Goal: Task Accomplishment & Management: Use online tool/utility

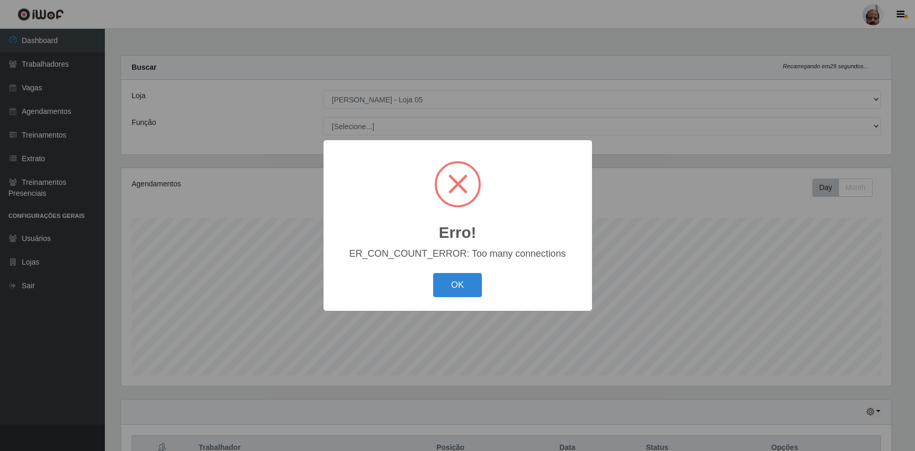
select select "252"
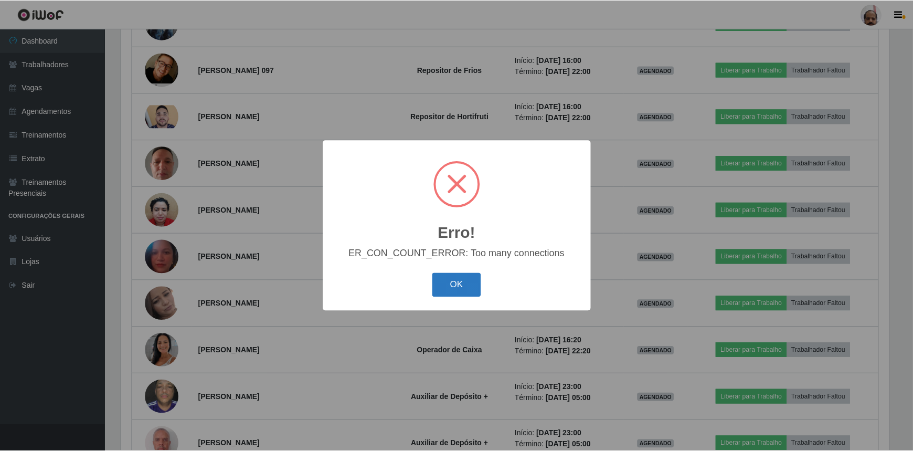
scroll to position [218, 770]
drag, startPoint x: 0, startPoint y: 0, endPoint x: 462, endPoint y: 290, distance: 545.1
click at [462, 290] on button "OK" at bounding box center [457, 285] width 49 height 25
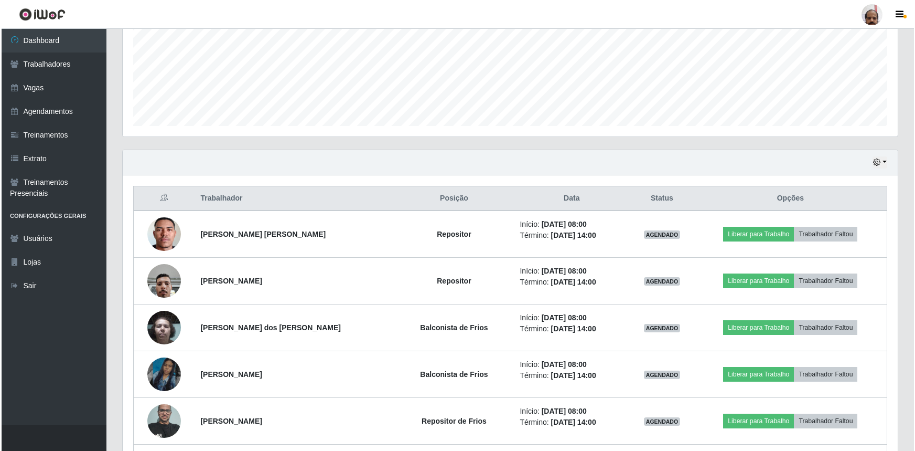
scroll to position [345, 0]
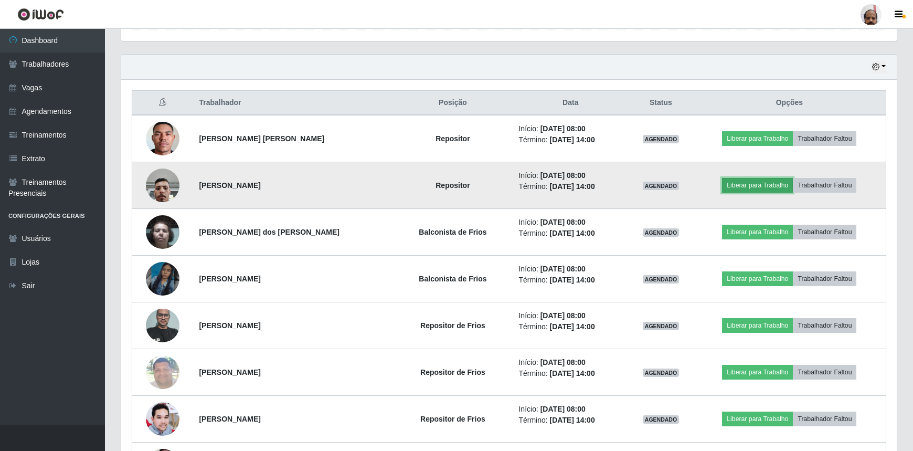
click at [749, 184] on button "Liberar para Trabalho" at bounding box center [757, 185] width 71 height 15
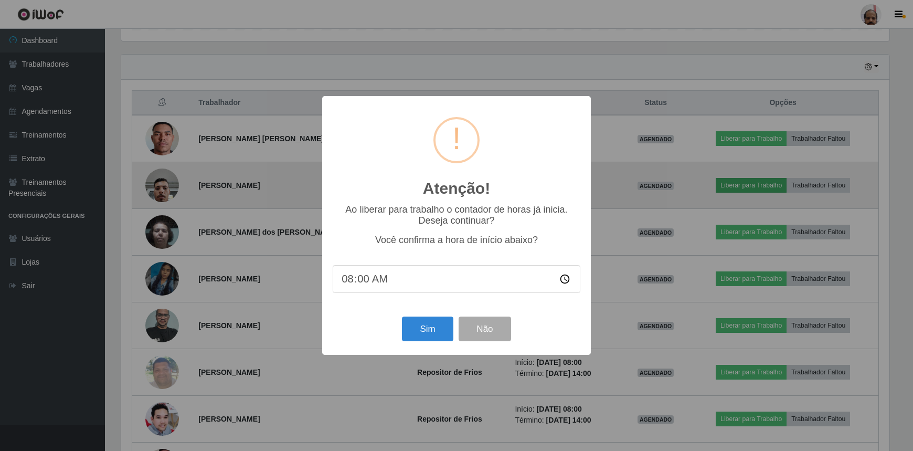
scroll to position [218, 770]
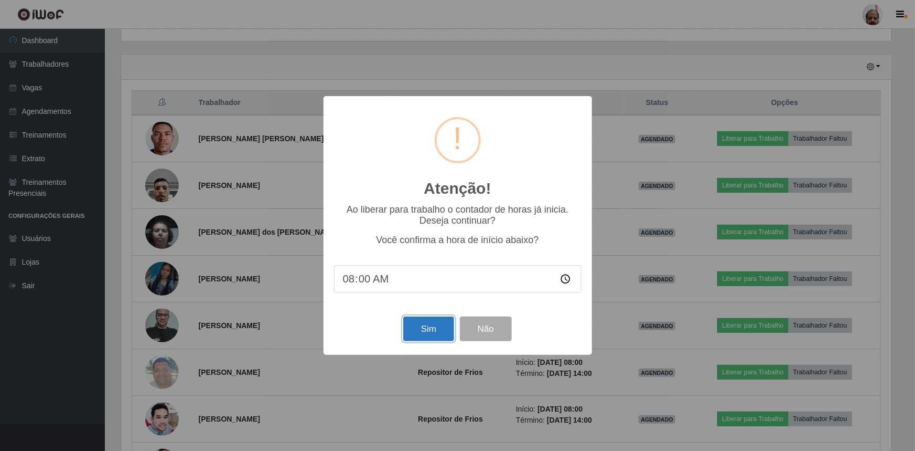
click at [439, 339] on button "Sim" at bounding box center [428, 328] width 51 height 25
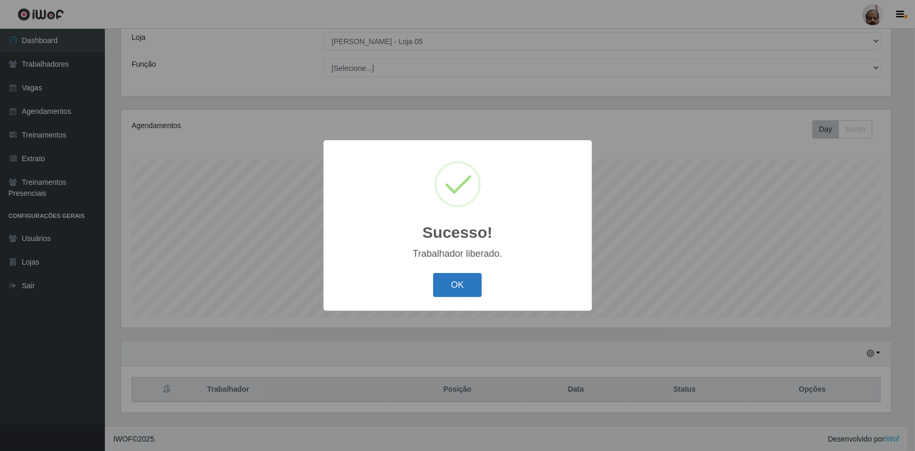
click at [461, 286] on button "OK" at bounding box center [457, 285] width 49 height 25
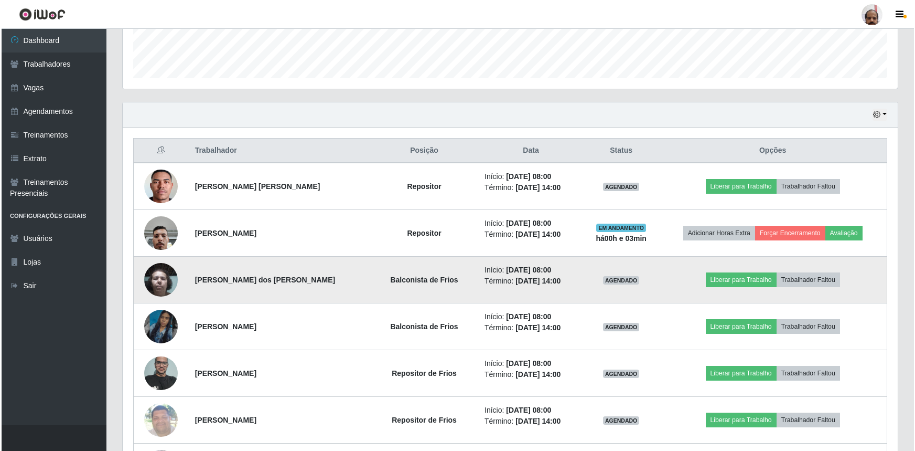
scroll to position [345, 0]
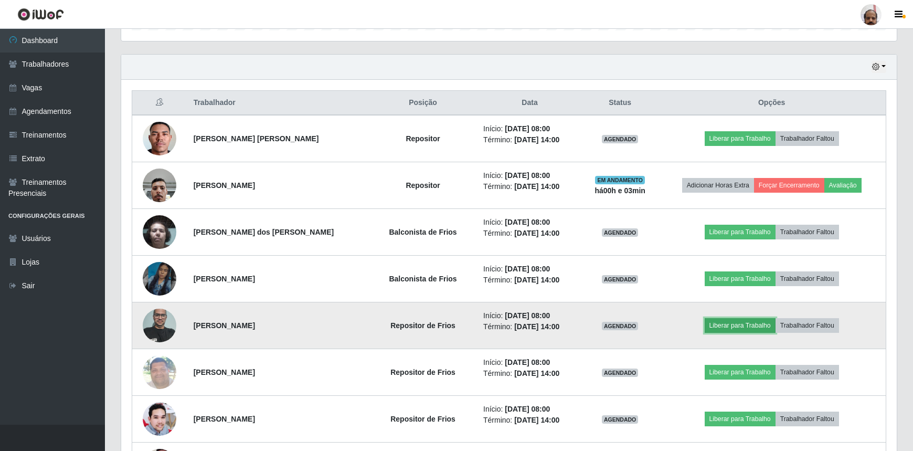
click at [753, 321] on button "Liberar para Trabalho" at bounding box center [739, 325] width 71 height 15
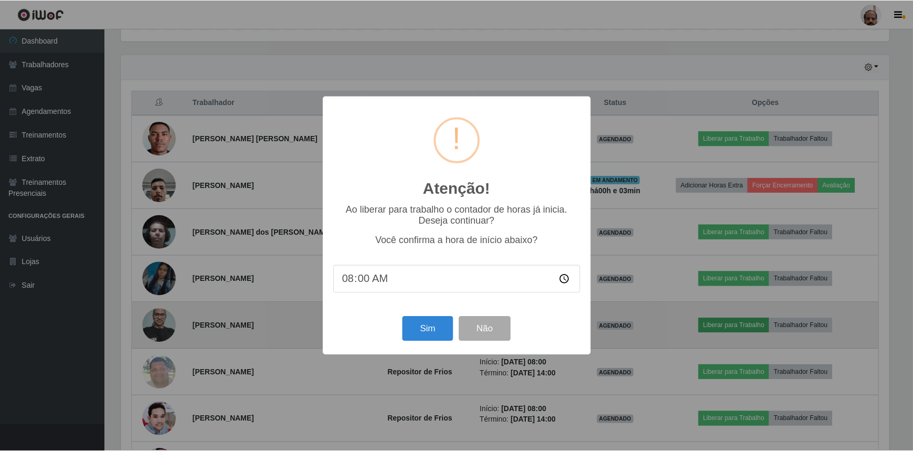
scroll to position [218, 770]
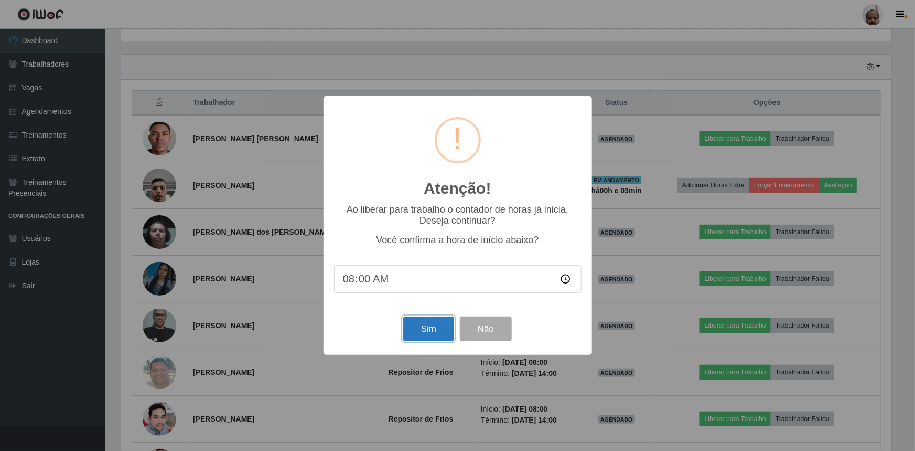
click at [440, 336] on button "Sim" at bounding box center [428, 328] width 51 height 25
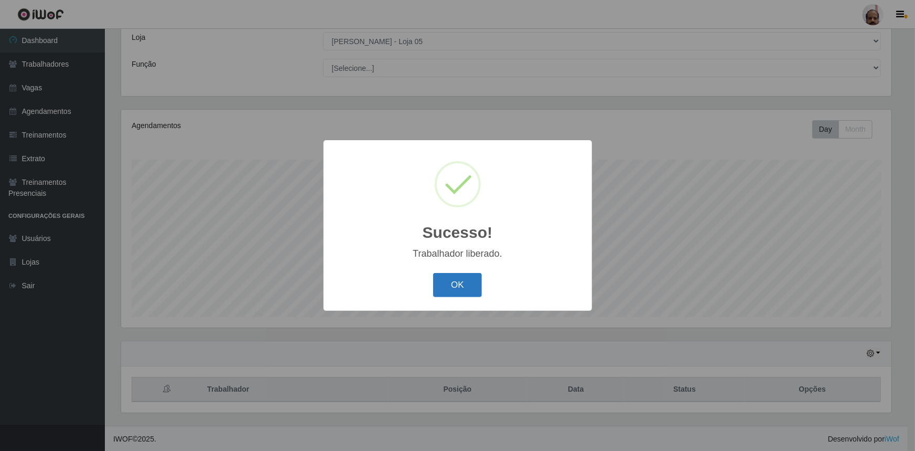
click at [458, 288] on button "OK" at bounding box center [457, 285] width 49 height 25
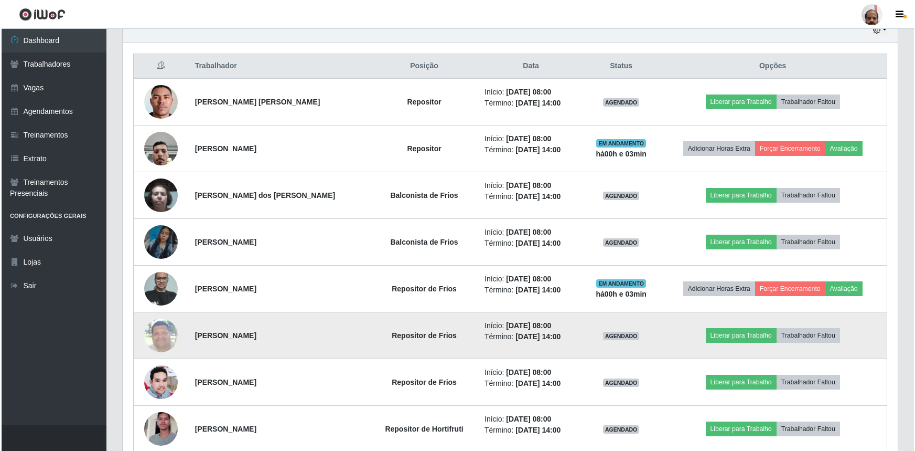
scroll to position [440, 0]
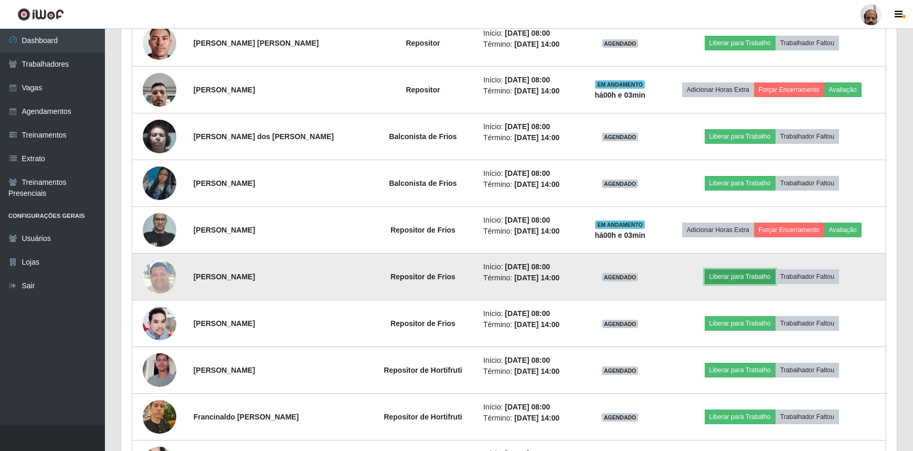
click at [747, 276] on button "Liberar para Trabalho" at bounding box center [739, 276] width 71 height 15
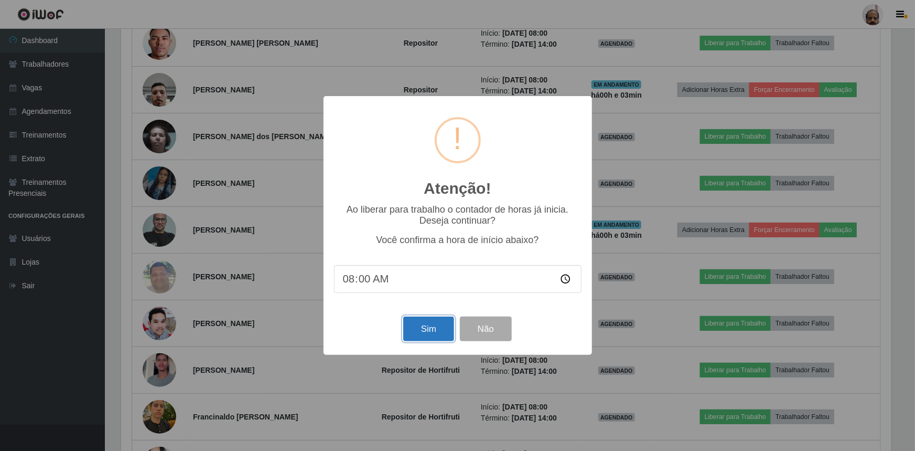
click at [436, 331] on button "Sim" at bounding box center [428, 328] width 51 height 25
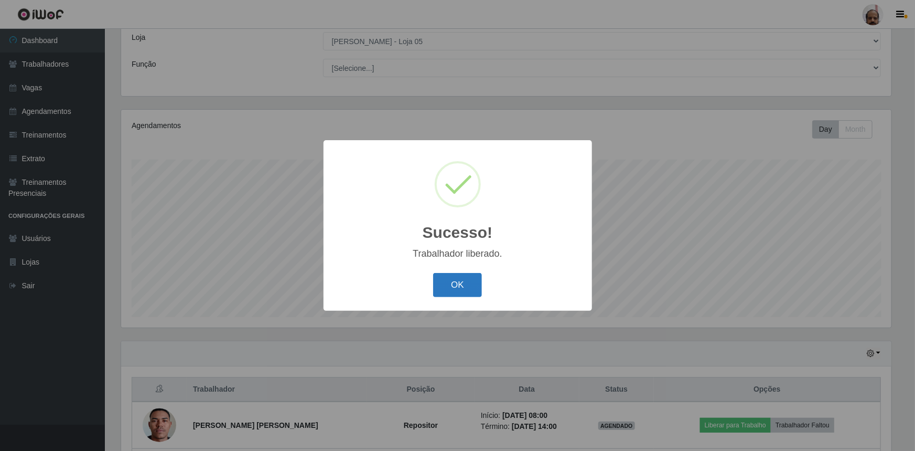
click at [459, 288] on button "OK" at bounding box center [457, 285] width 49 height 25
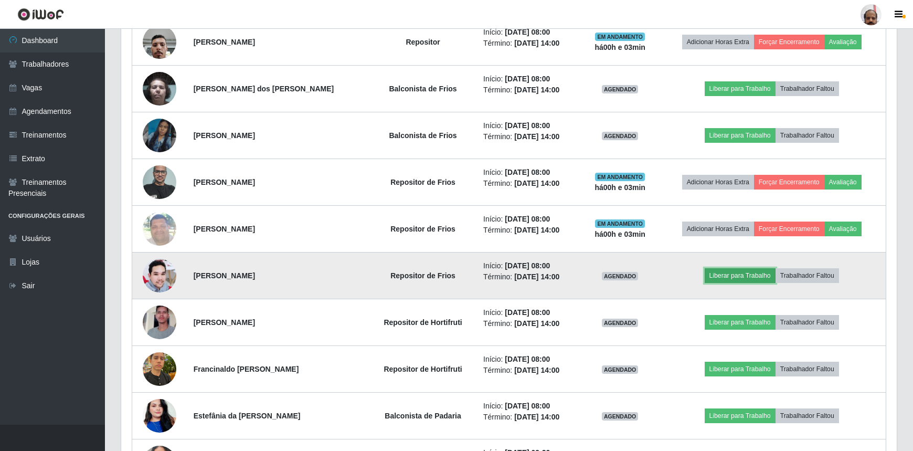
click at [736, 278] on button "Liberar para Trabalho" at bounding box center [739, 275] width 71 height 15
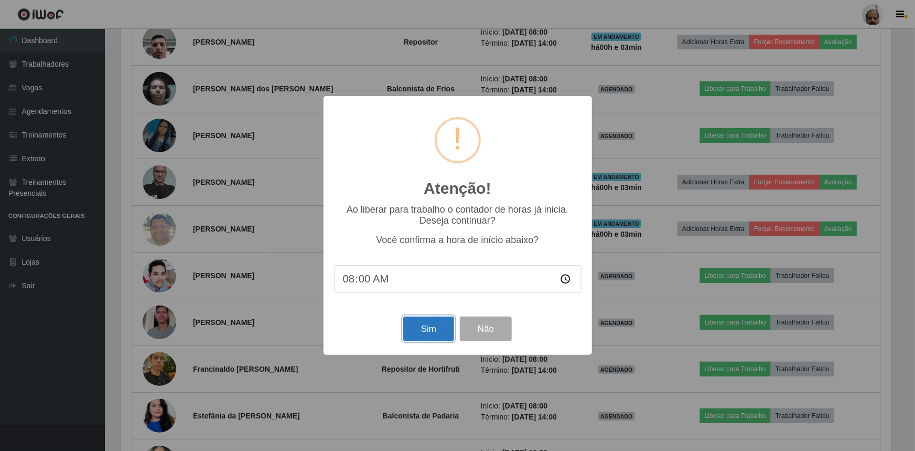
click at [428, 334] on button "Sim" at bounding box center [428, 328] width 51 height 25
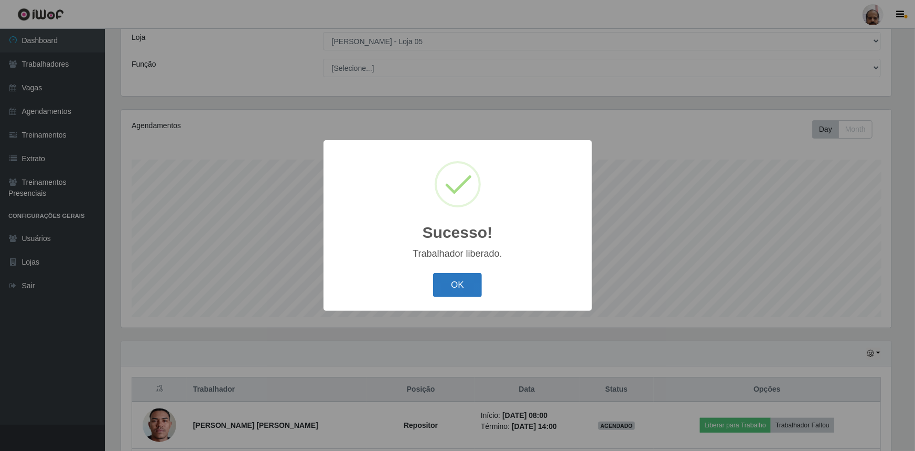
click at [461, 292] on button "OK" at bounding box center [457, 285] width 49 height 25
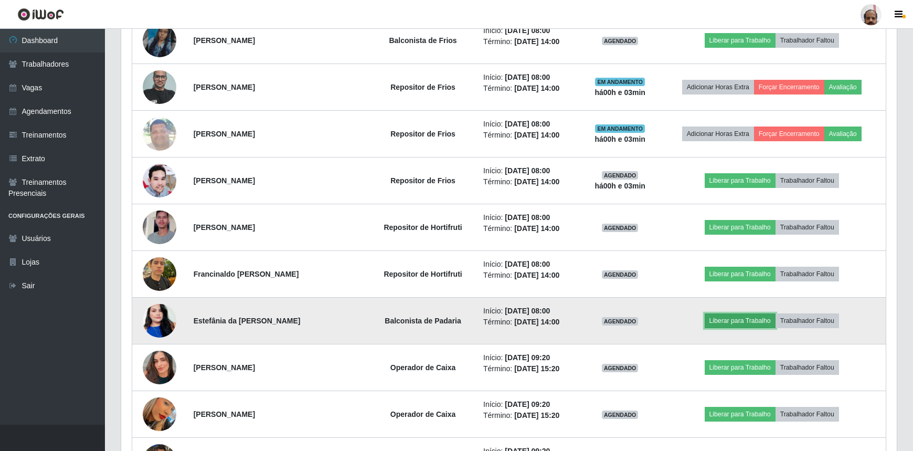
click at [751, 320] on button "Liberar para Trabalho" at bounding box center [739, 320] width 71 height 15
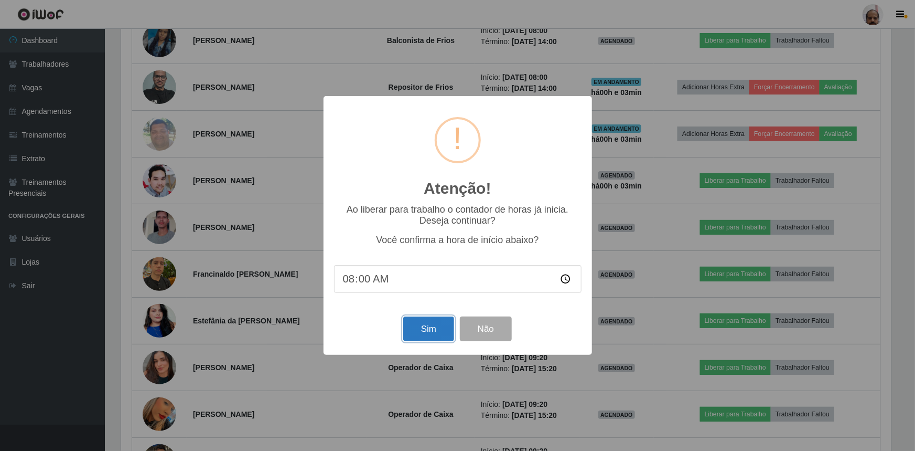
click at [425, 328] on button "Sim" at bounding box center [428, 328] width 51 height 25
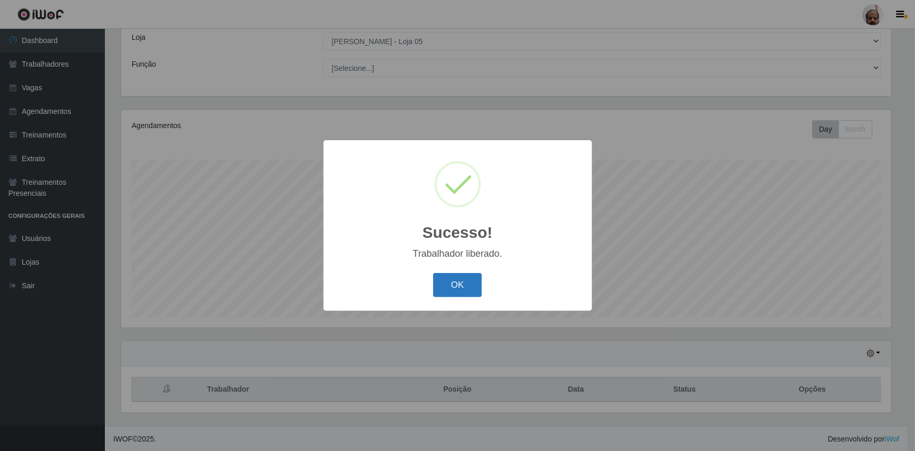
click at [453, 286] on button "OK" at bounding box center [457, 285] width 49 height 25
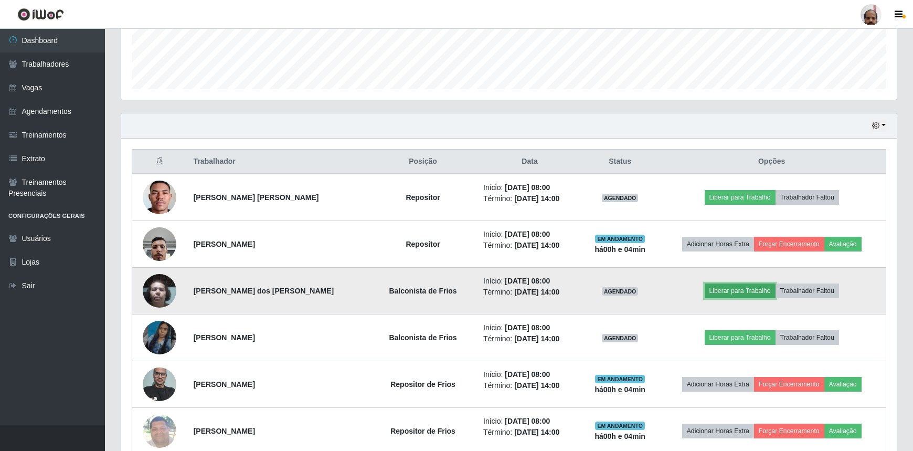
click at [767, 289] on button "Liberar para Trabalho" at bounding box center [739, 290] width 71 height 15
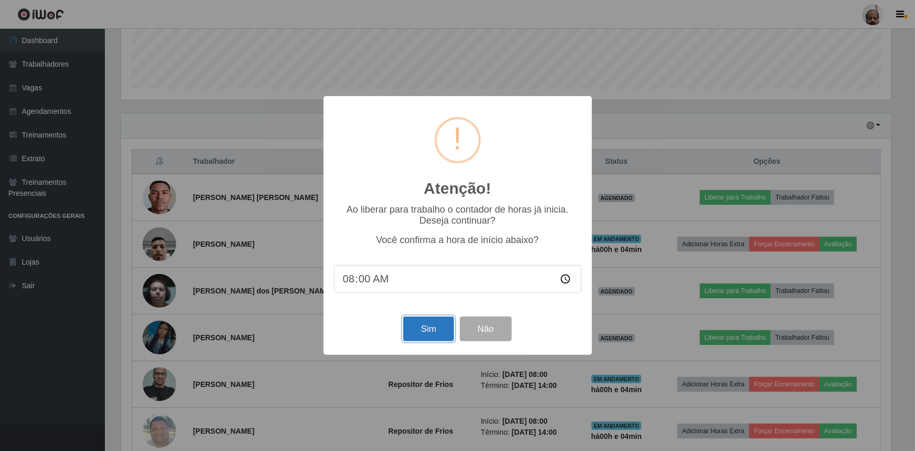
click at [426, 327] on button "Sim" at bounding box center [428, 328] width 51 height 25
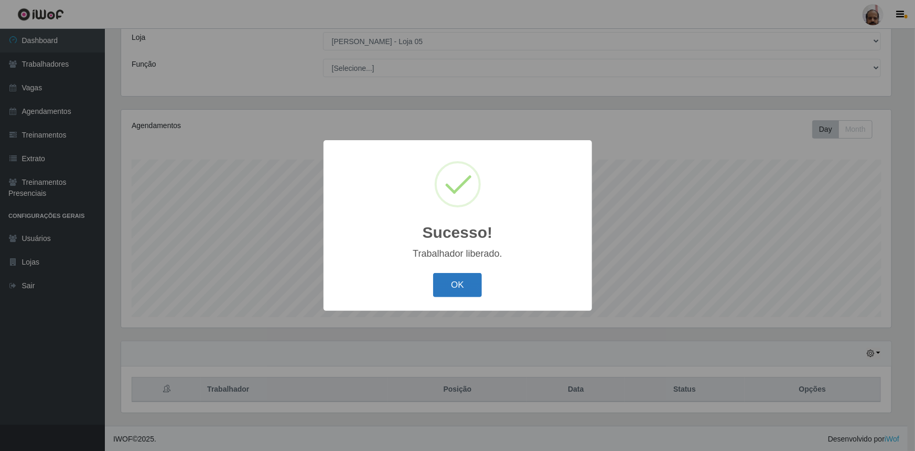
click at [465, 284] on button "OK" at bounding box center [457, 285] width 49 height 25
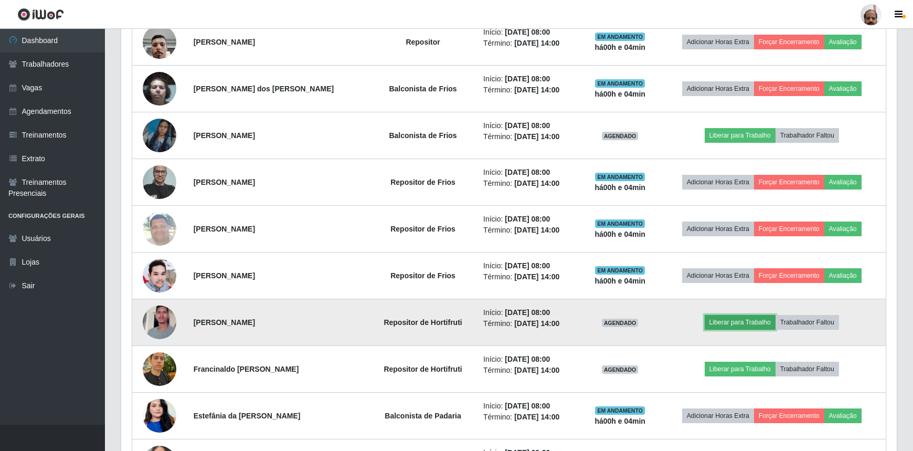
click at [740, 319] on button "Liberar para Trabalho" at bounding box center [739, 322] width 71 height 15
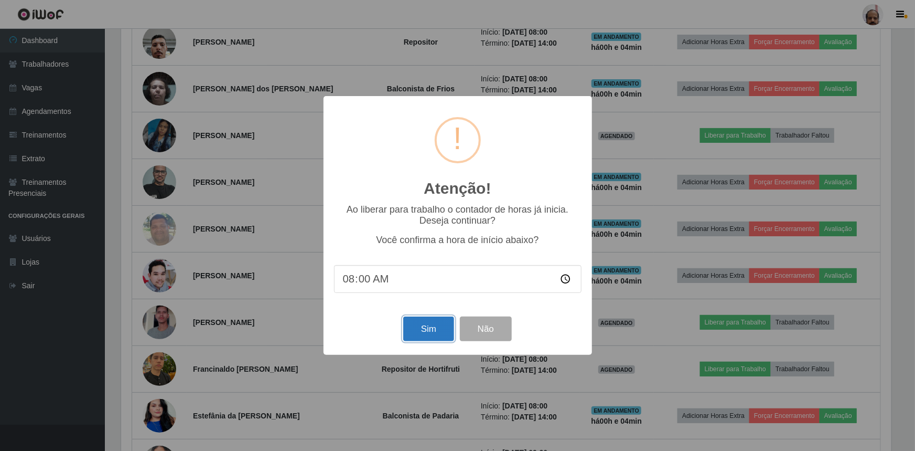
click at [444, 338] on button "Sim" at bounding box center [428, 328] width 51 height 25
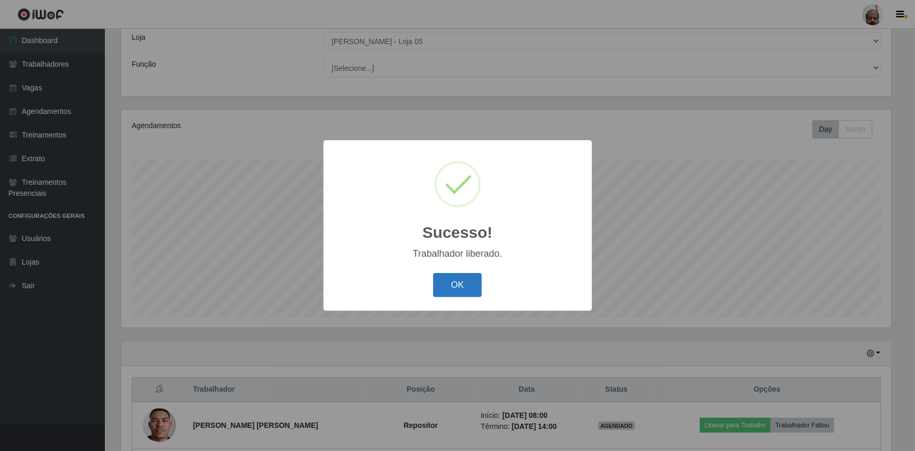
click at [462, 292] on button "OK" at bounding box center [457, 285] width 49 height 25
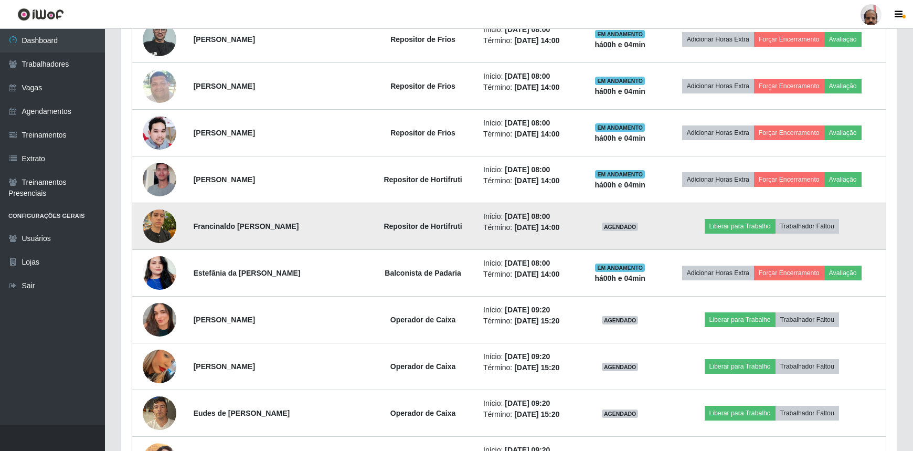
click at [160, 227] on img at bounding box center [160, 225] width 34 height 45
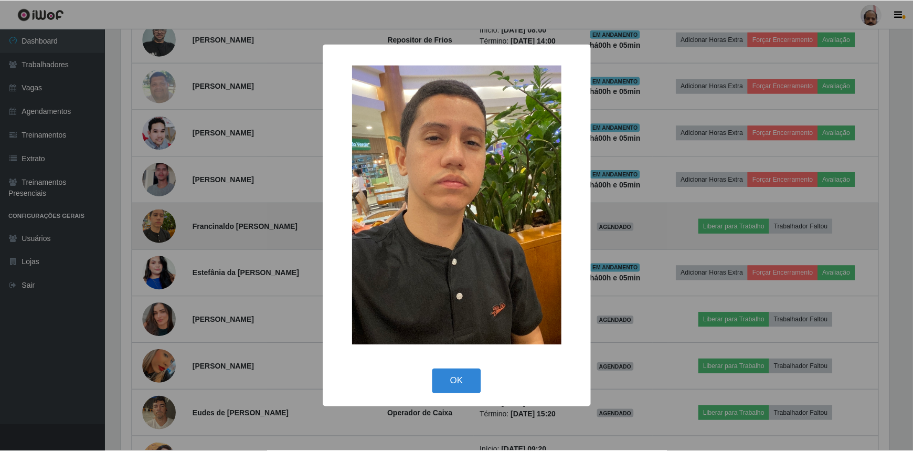
scroll to position [218, 770]
click at [160, 227] on div "× OK Cancel" at bounding box center [457, 225] width 915 height 451
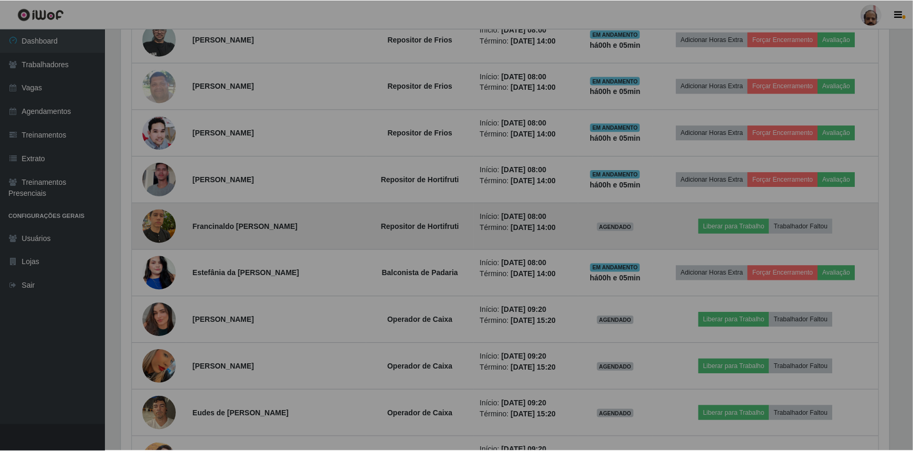
scroll to position [218, 775]
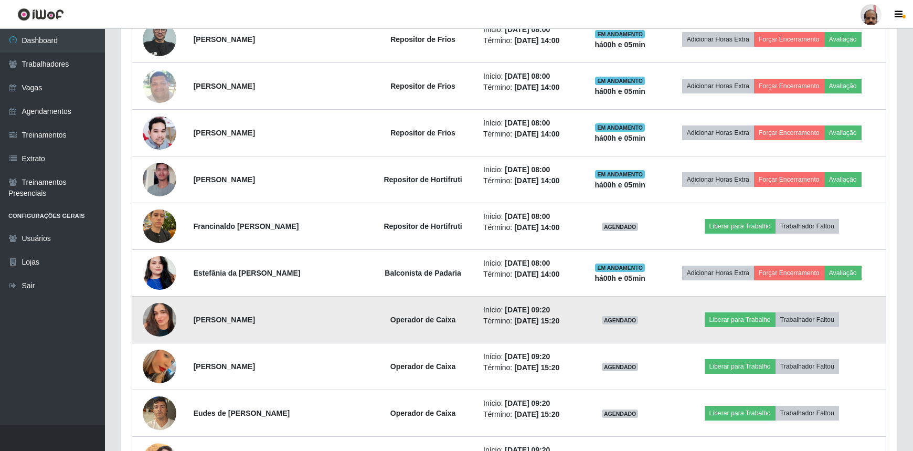
click at [148, 325] on img at bounding box center [160, 320] width 34 height 60
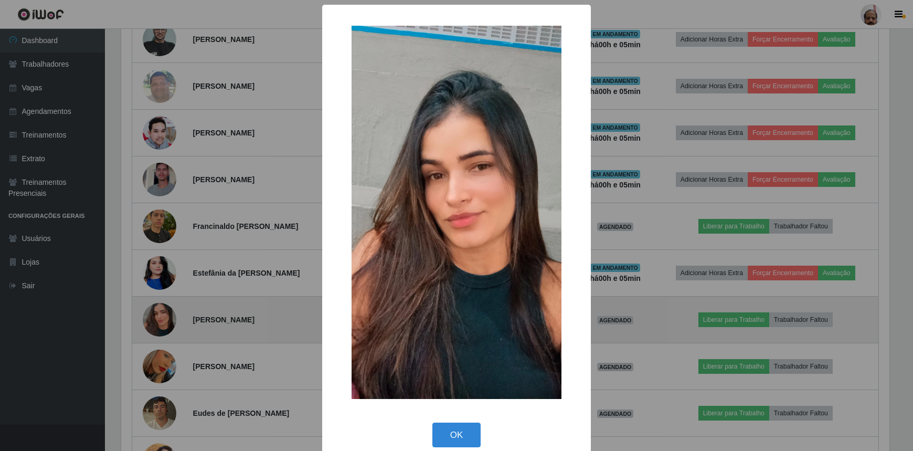
scroll to position [218, 770]
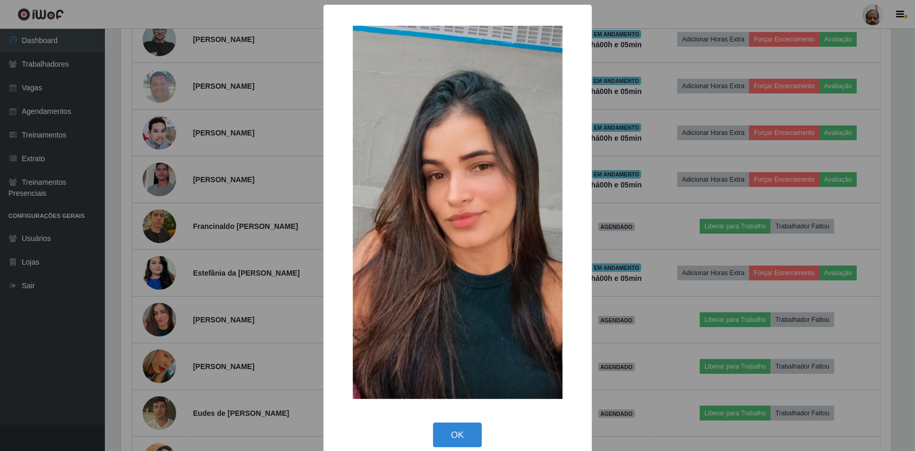
click at [151, 323] on div "× OK Cancel" at bounding box center [457, 225] width 915 height 451
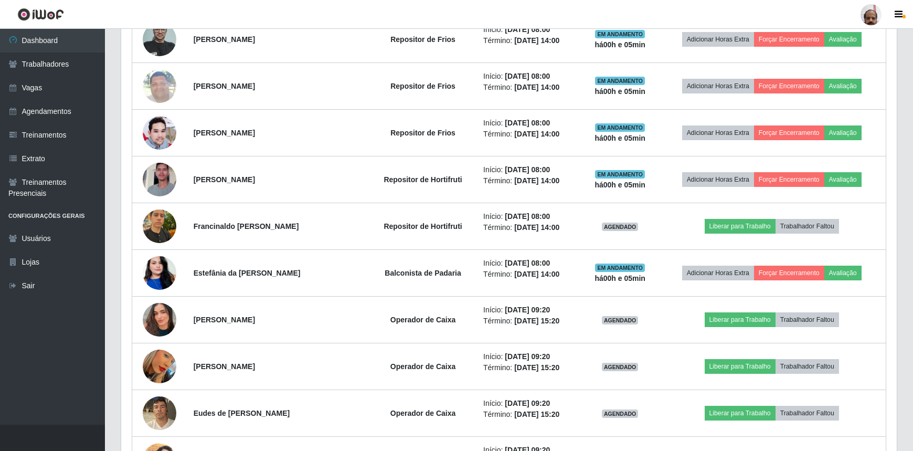
scroll to position [218, 775]
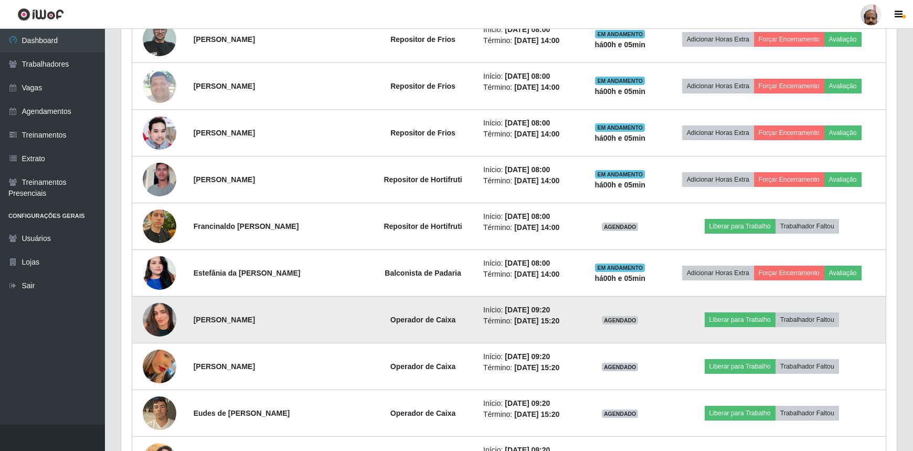
click at [151, 323] on img at bounding box center [160, 320] width 34 height 60
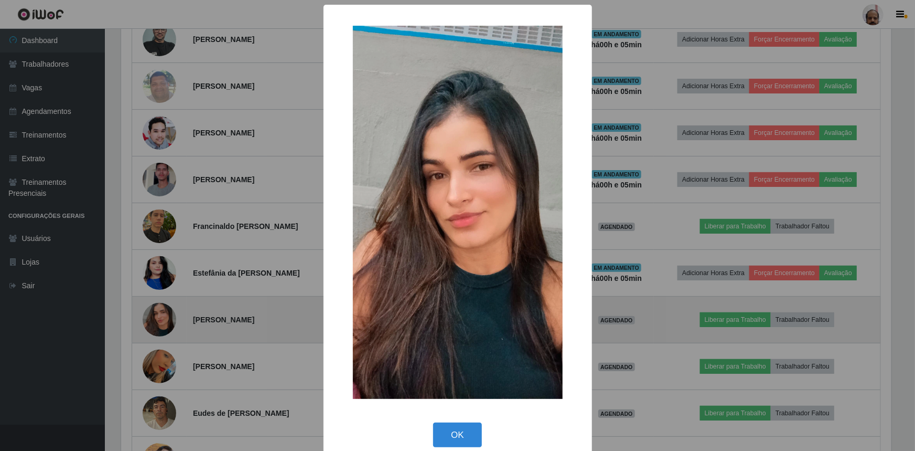
click at [151, 323] on div "× OK Cancel" at bounding box center [457, 225] width 915 height 451
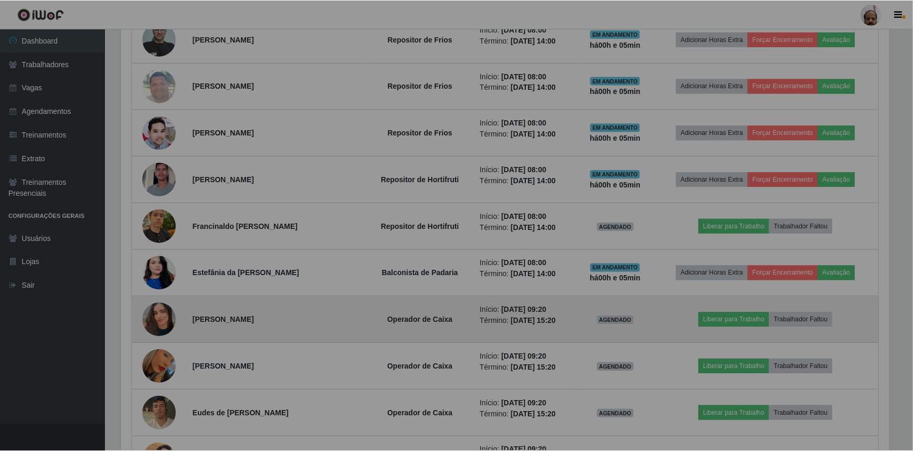
scroll to position [218, 775]
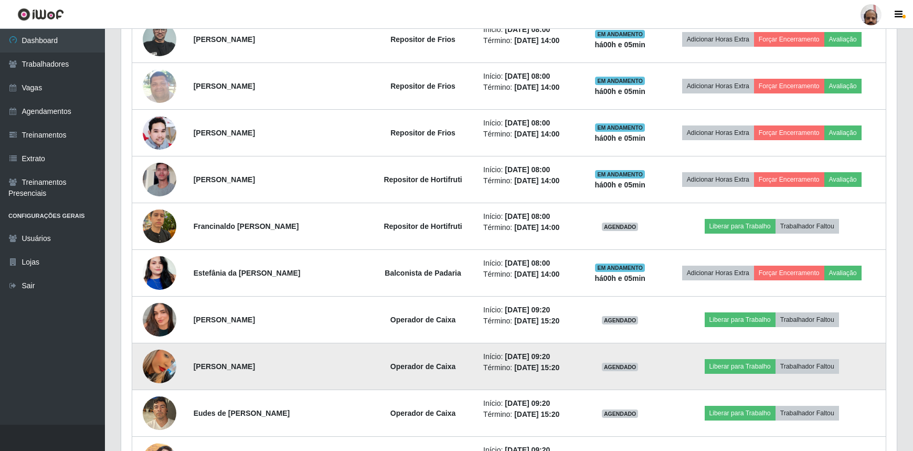
click at [163, 367] on img at bounding box center [160, 366] width 34 height 60
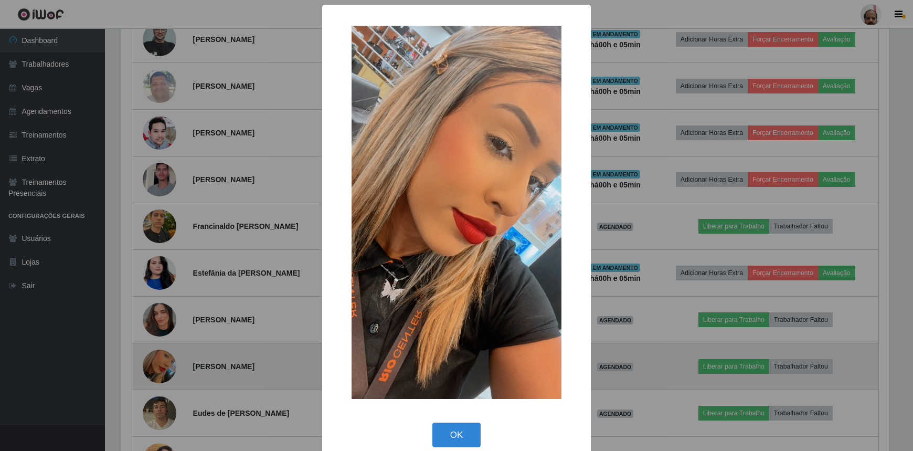
scroll to position [218, 770]
click at [163, 367] on div "× OK Cancel" at bounding box center [457, 225] width 915 height 451
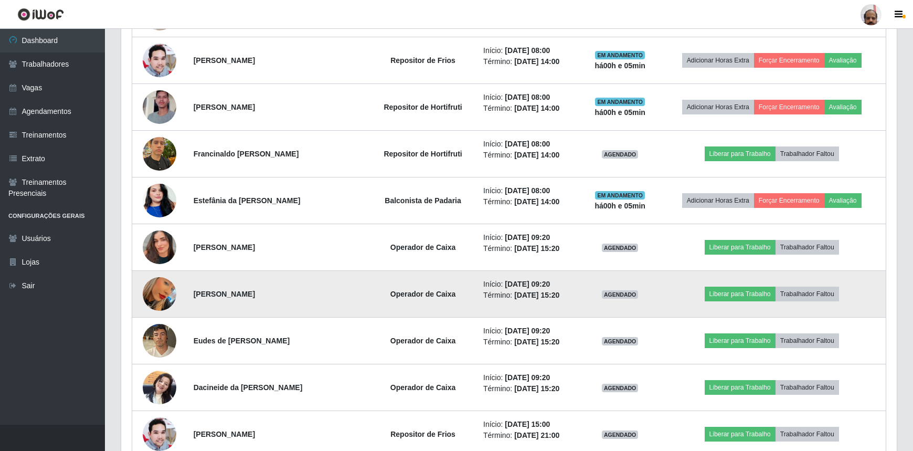
scroll to position [726, 0]
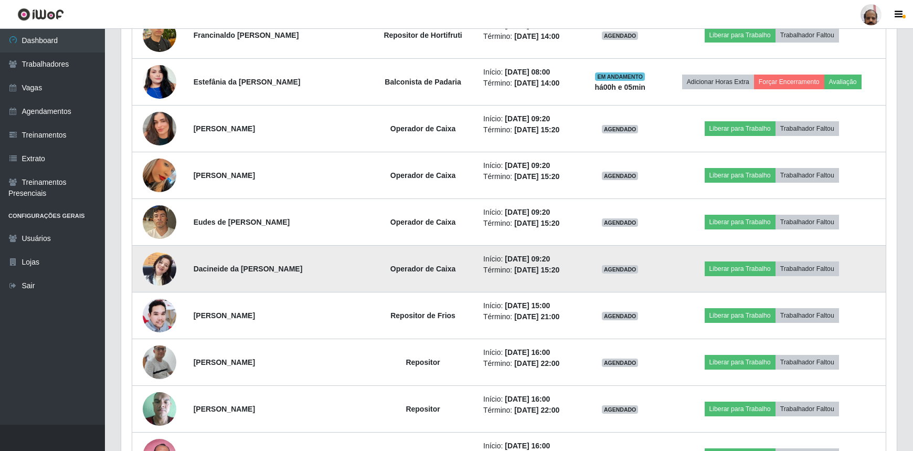
click at [158, 266] on img at bounding box center [160, 268] width 34 height 45
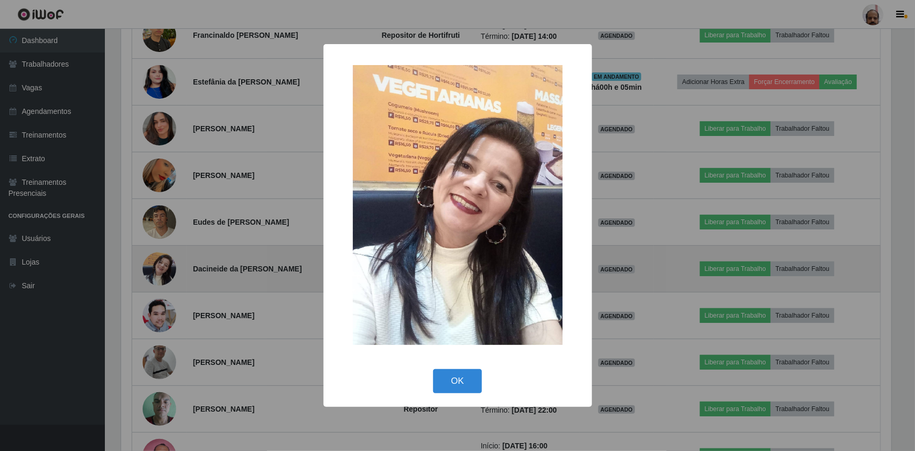
click at [158, 266] on div "× OK Cancel" at bounding box center [457, 225] width 915 height 451
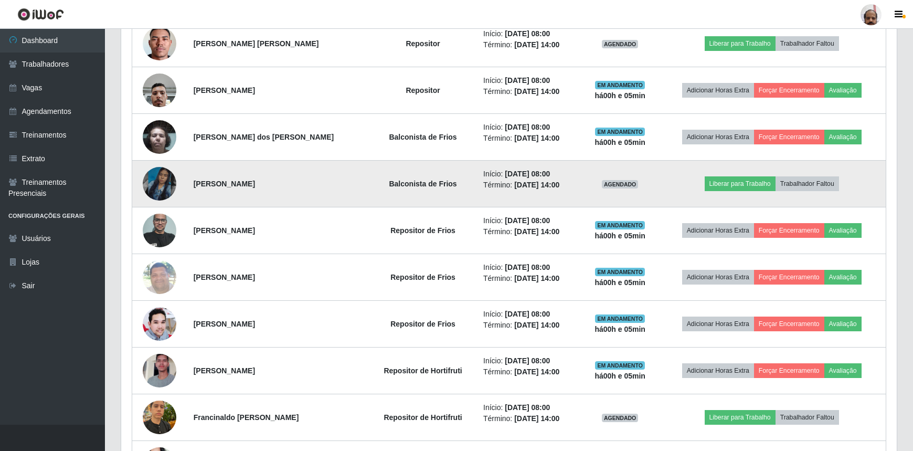
scroll to position [440, 0]
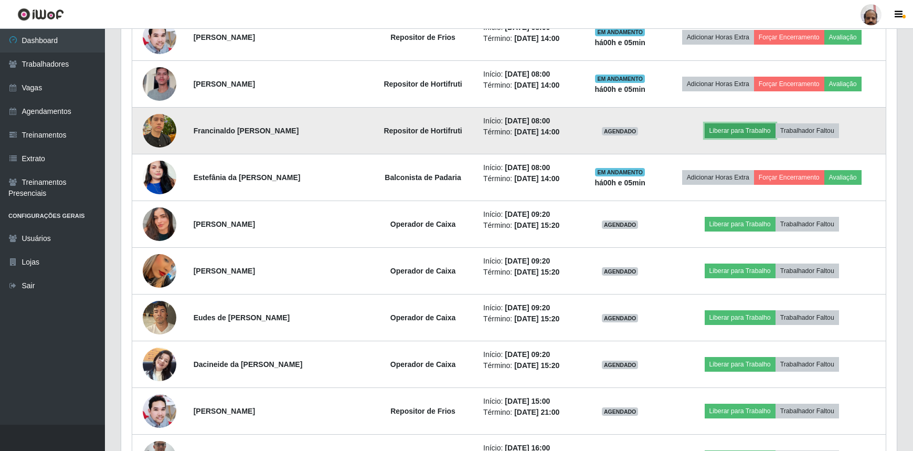
click at [745, 131] on button "Liberar para Trabalho" at bounding box center [739, 130] width 71 height 15
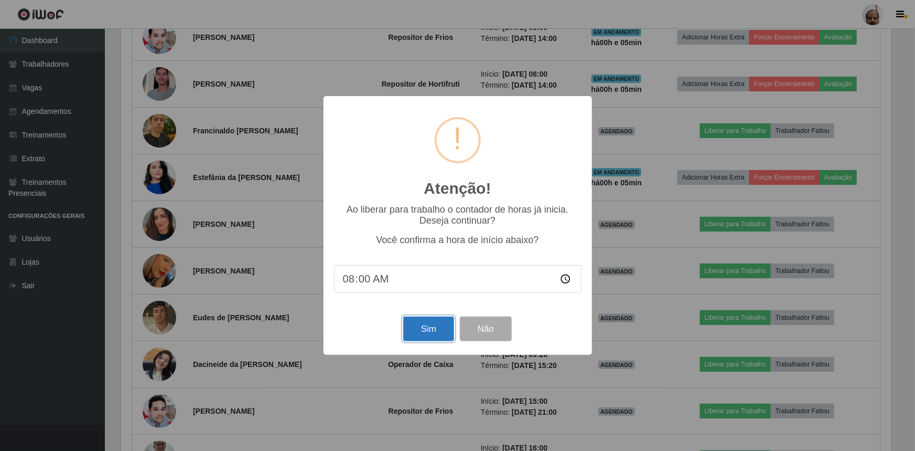
click at [440, 330] on button "Sim" at bounding box center [428, 328] width 51 height 25
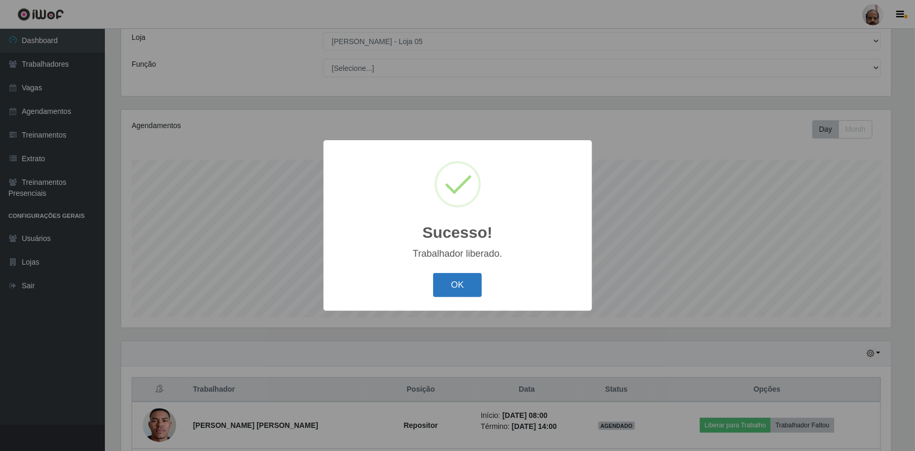
click at [468, 287] on button "OK" at bounding box center [457, 285] width 49 height 25
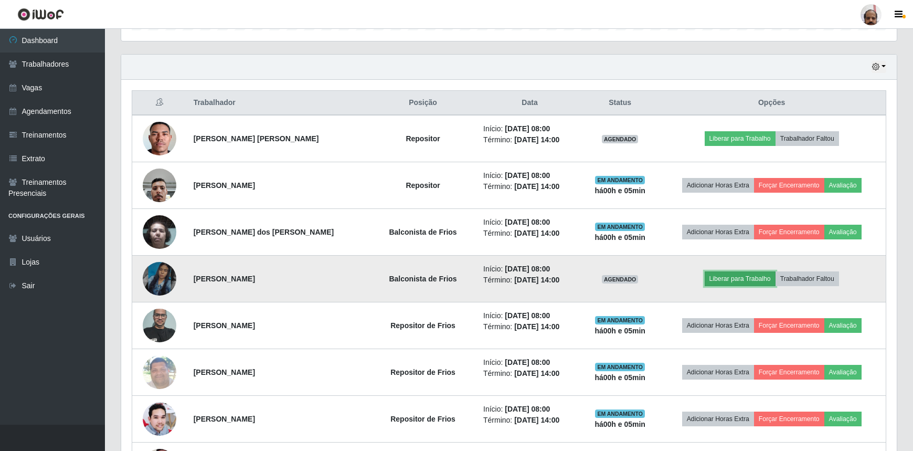
click at [741, 278] on button "Liberar para Trabalho" at bounding box center [739, 278] width 71 height 15
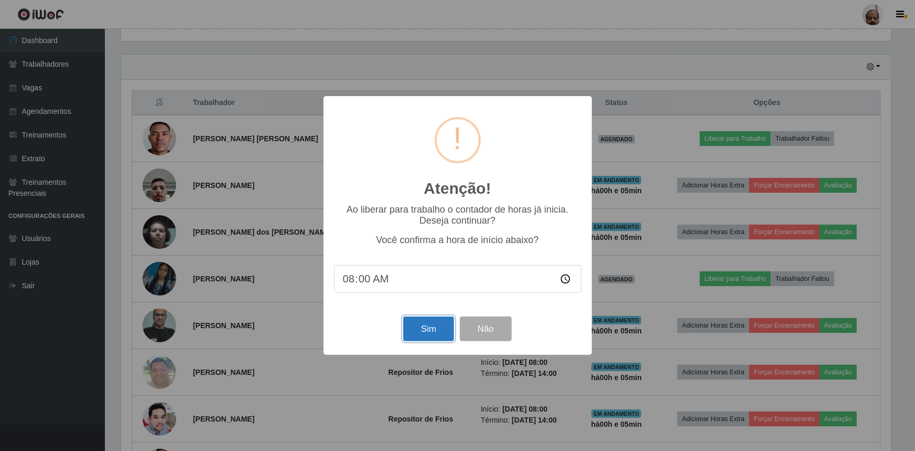
click at [427, 334] on button "Sim" at bounding box center [428, 328] width 51 height 25
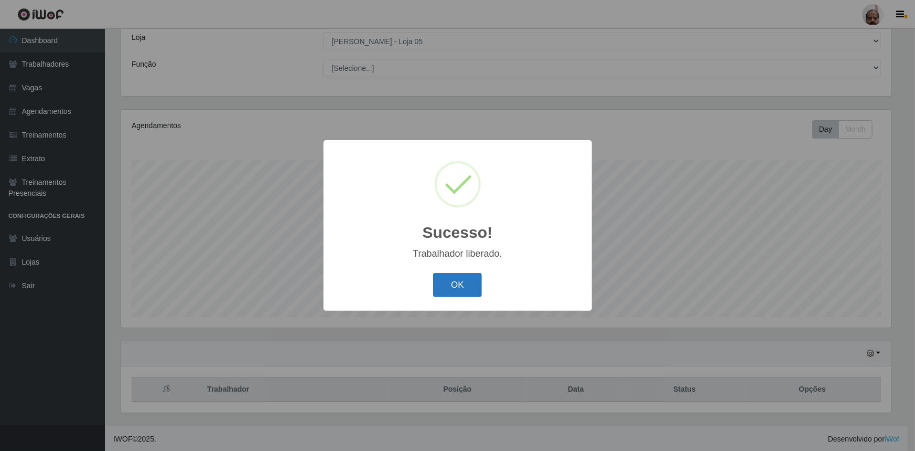
click at [468, 286] on button "OK" at bounding box center [457, 285] width 49 height 25
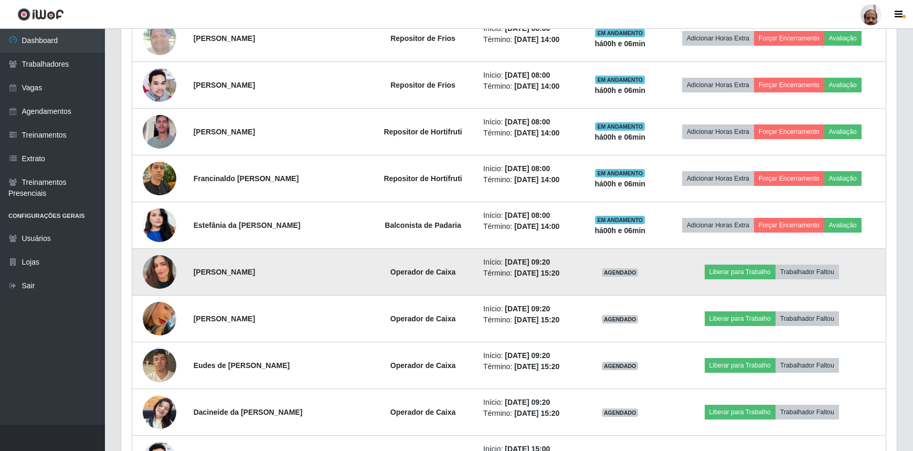
click at [170, 267] on img at bounding box center [160, 272] width 34 height 60
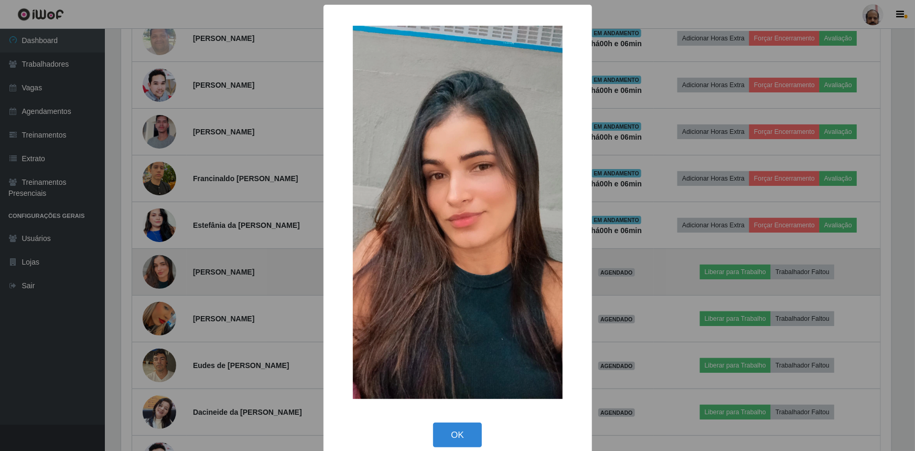
click at [170, 267] on div "× OK Cancel" at bounding box center [457, 225] width 915 height 451
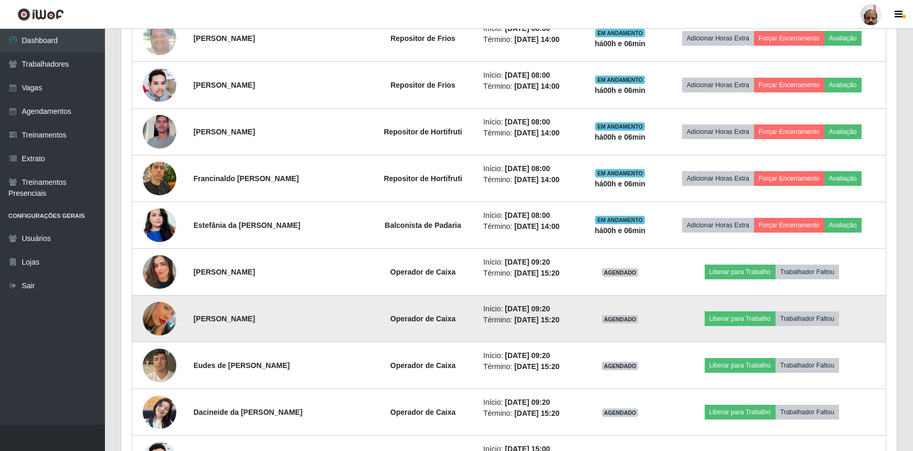
click at [163, 316] on img at bounding box center [160, 318] width 34 height 60
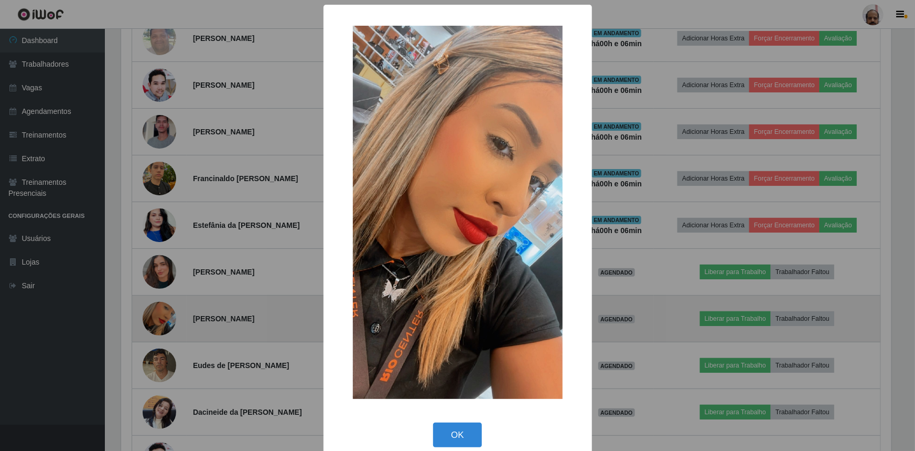
click at [163, 316] on div "× OK Cancel" at bounding box center [457, 225] width 915 height 451
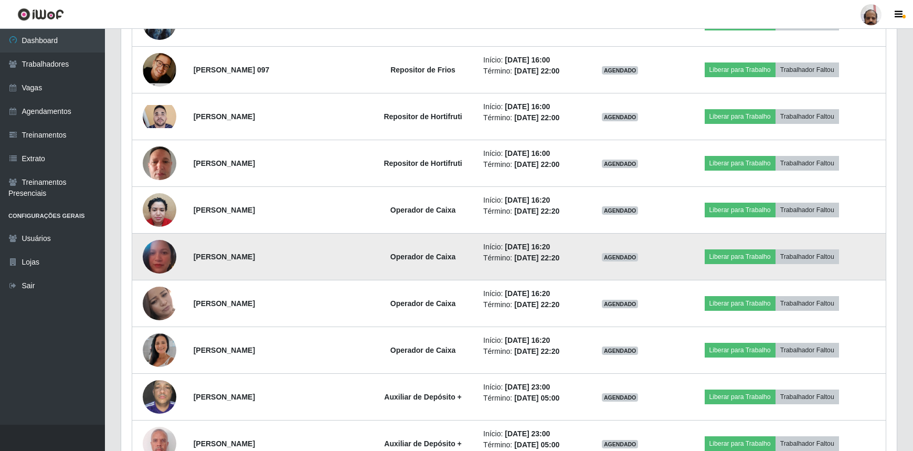
click at [166, 267] on img at bounding box center [160, 256] width 34 height 42
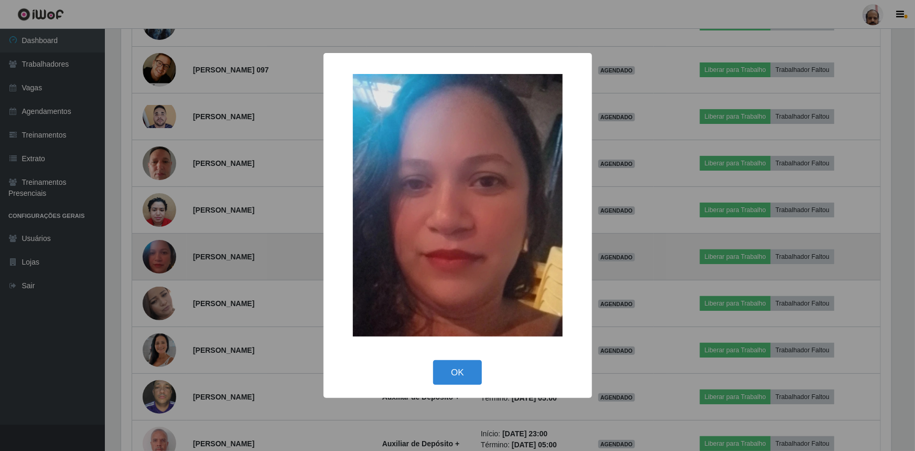
click at [166, 267] on div "× OK Cancel" at bounding box center [457, 225] width 915 height 451
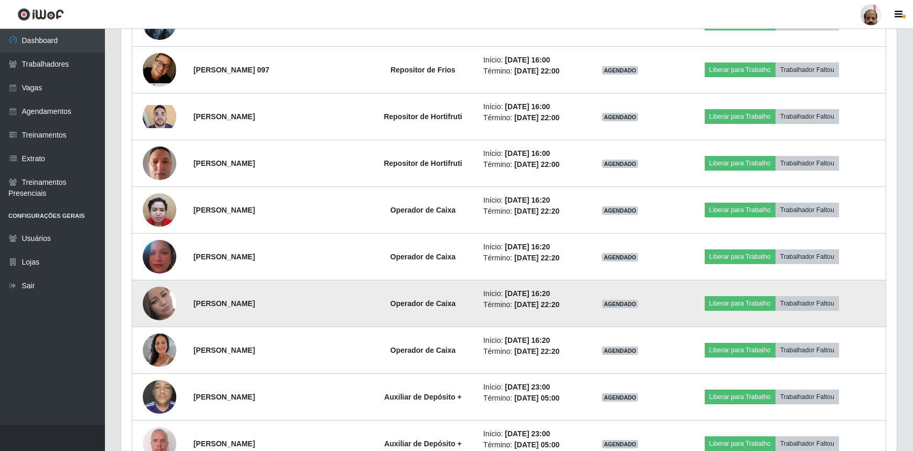
click at [167, 297] on img at bounding box center [160, 303] width 34 height 34
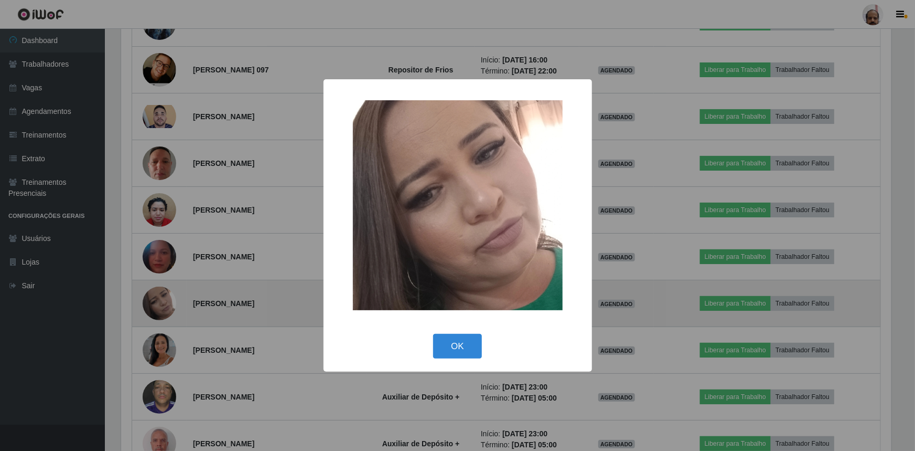
click at [167, 297] on div "× OK Cancel" at bounding box center [457, 225] width 915 height 451
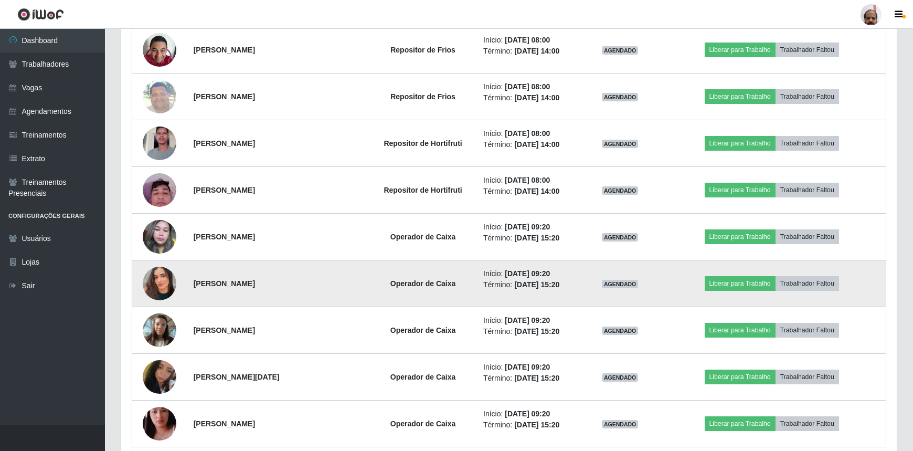
click at [167, 286] on img at bounding box center [160, 283] width 34 height 60
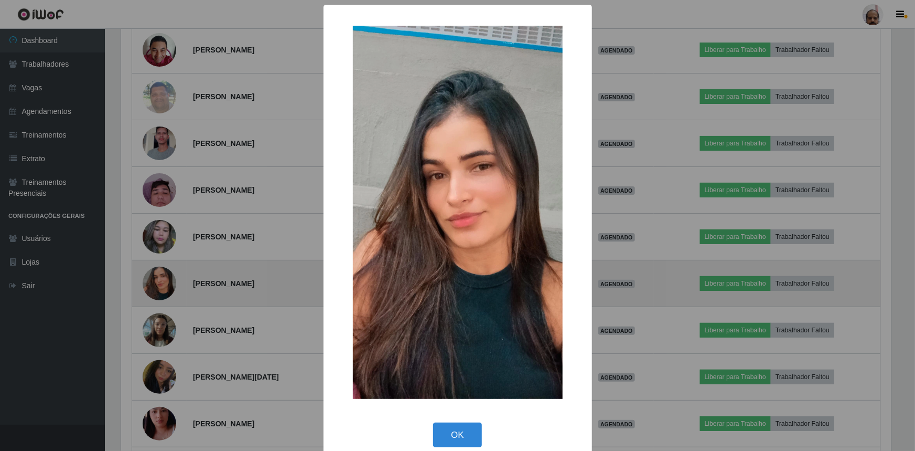
click at [167, 286] on div "× OK Cancel" at bounding box center [457, 225] width 915 height 451
